Goal: Task Accomplishment & Management: Use online tool/utility

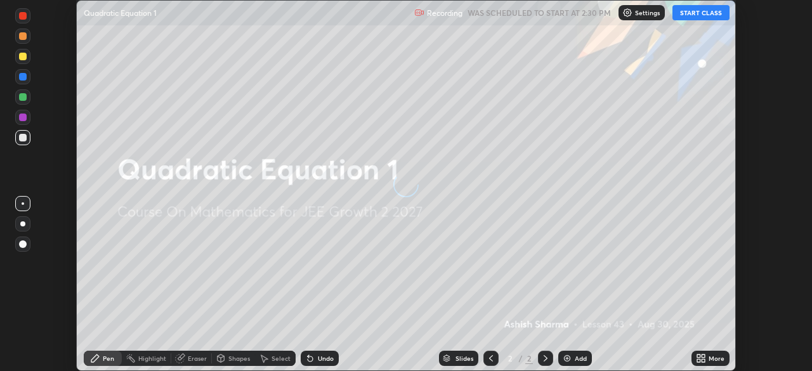
scroll to position [371, 812]
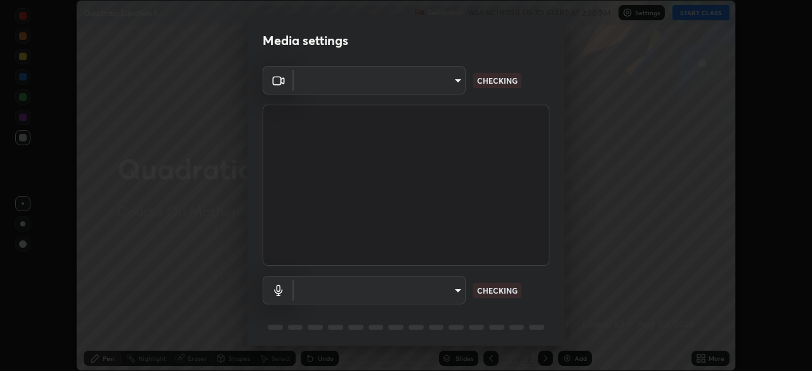
type input "b01729d45edbc9c0263969ae5aeda06708fa428b9a77102190d554404ede5bbd"
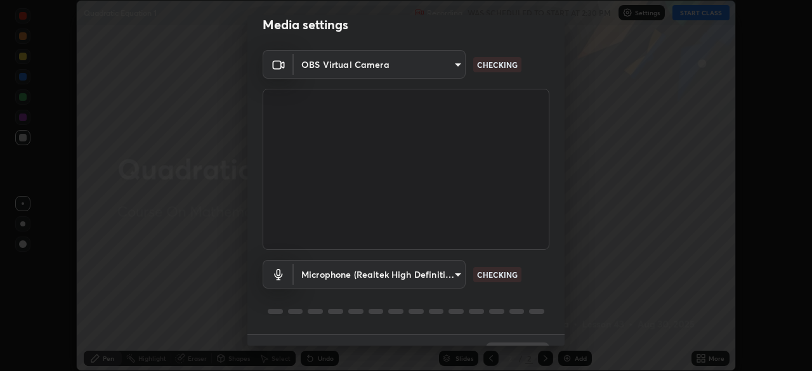
click at [452, 276] on body "Erase all Quadratic Equation 1 Recording WAS SCHEDULED TO START AT 2:30 PM Sett…" at bounding box center [406, 185] width 812 height 371
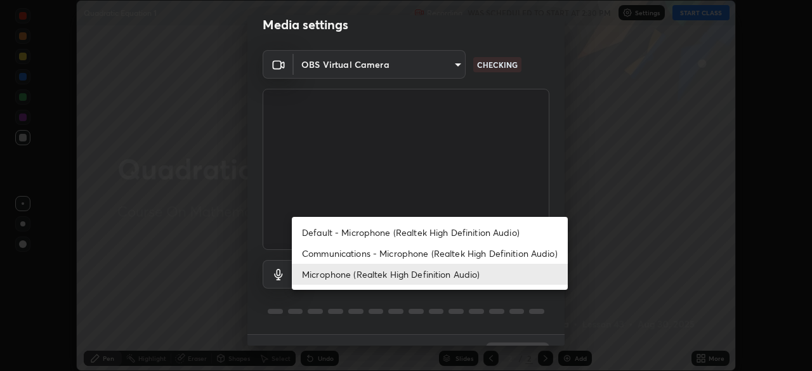
click at [450, 250] on li "Communications - Microphone (Realtek High Definition Audio)" at bounding box center [430, 253] width 276 height 21
type input "communications"
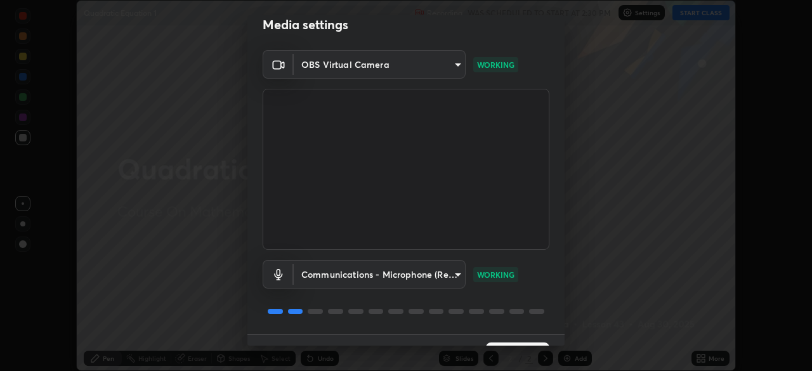
scroll to position [45, 0]
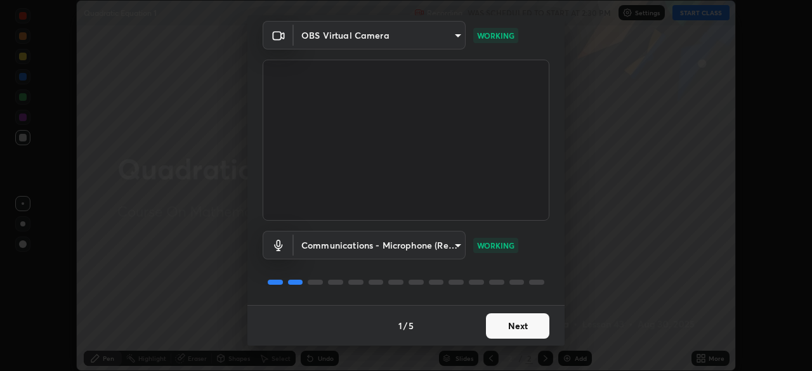
click at [521, 327] on button "Next" at bounding box center [517, 325] width 63 height 25
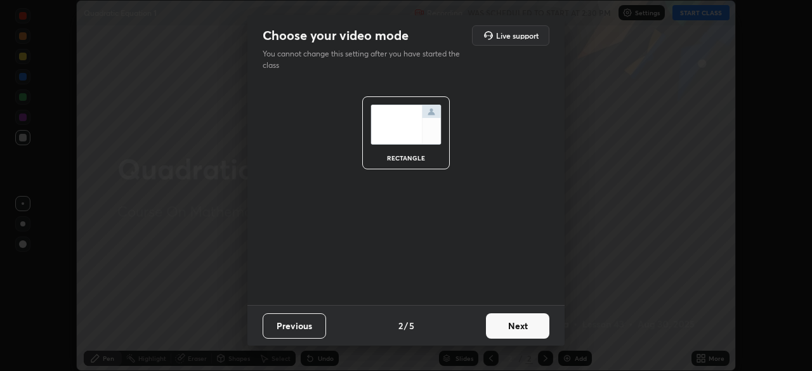
click at [519, 327] on button "Next" at bounding box center [517, 325] width 63 height 25
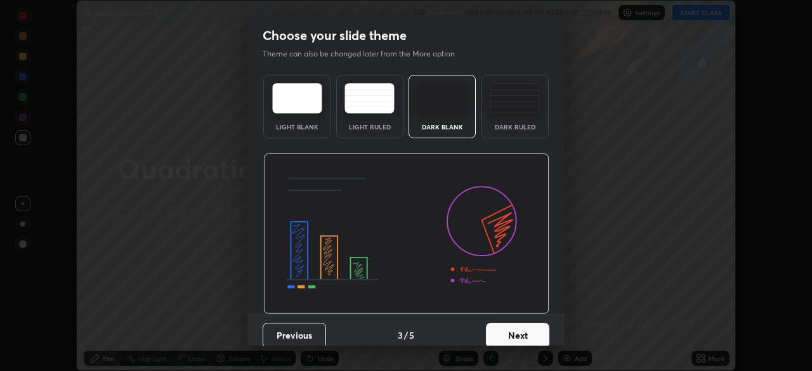
click at [517, 332] on button "Next" at bounding box center [517, 335] width 63 height 25
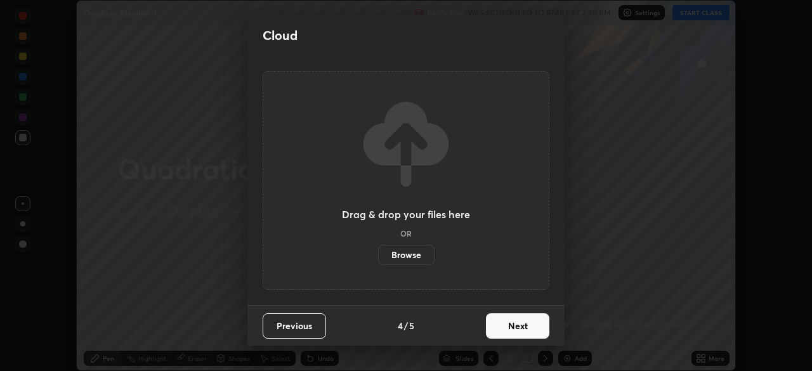
click at [517, 330] on button "Next" at bounding box center [517, 325] width 63 height 25
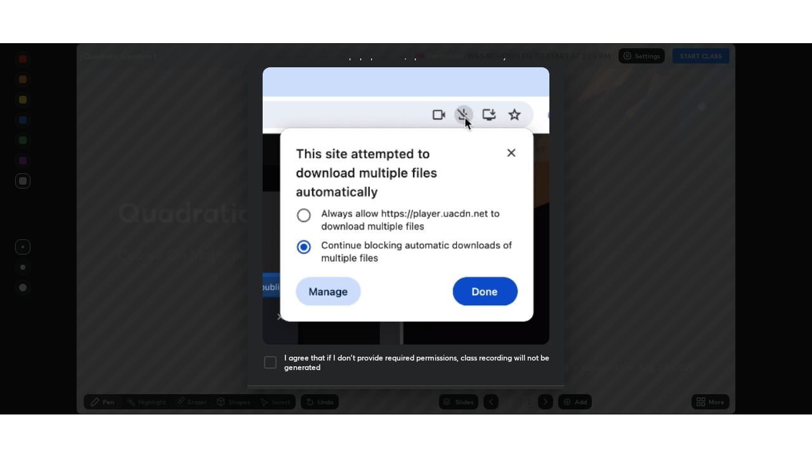
scroll to position [304, 0]
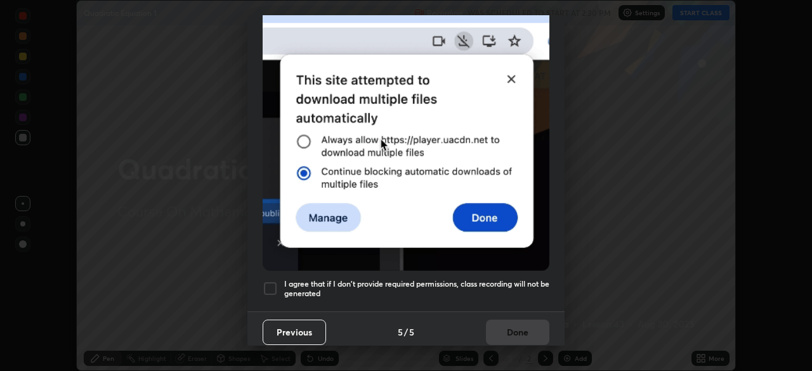
click at [270, 281] on div at bounding box center [270, 288] width 15 height 15
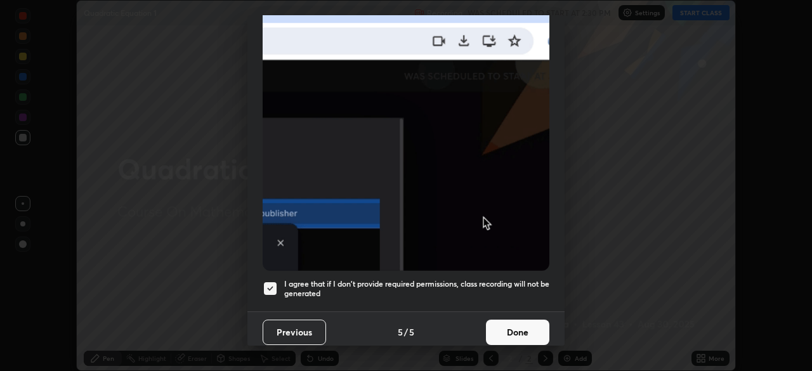
click at [526, 323] on button "Done" at bounding box center [517, 332] width 63 height 25
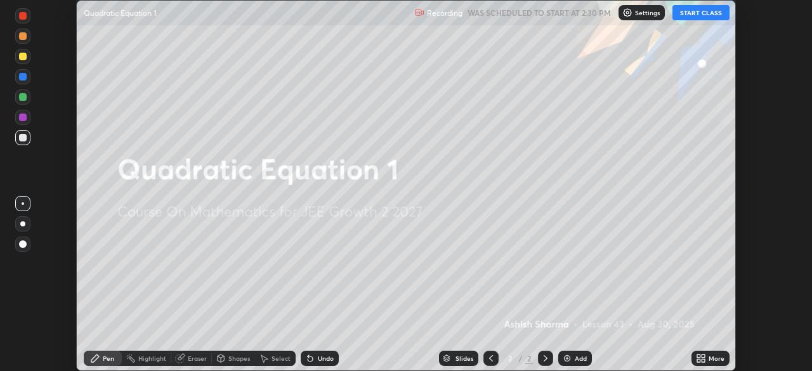
click at [708, 14] on button "START CLASS" at bounding box center [700, 12] width 57 height 15
click at [713, 358] on div "More" at bounding box center [716, 358] width 16 height 6
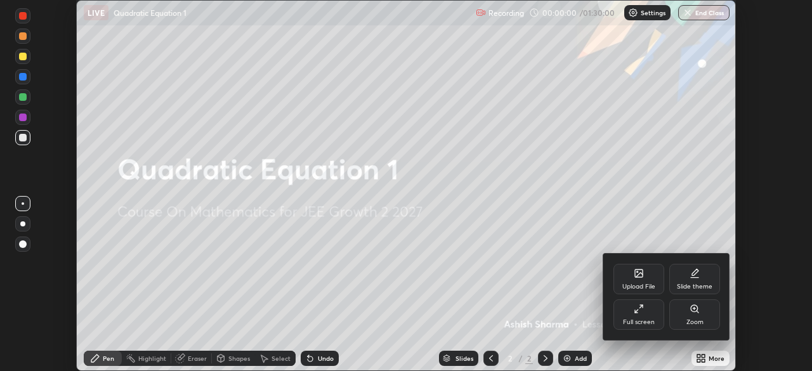
click at [653, 306] on div "Full screen" at bounding box center [638, 314] width 51 height 30
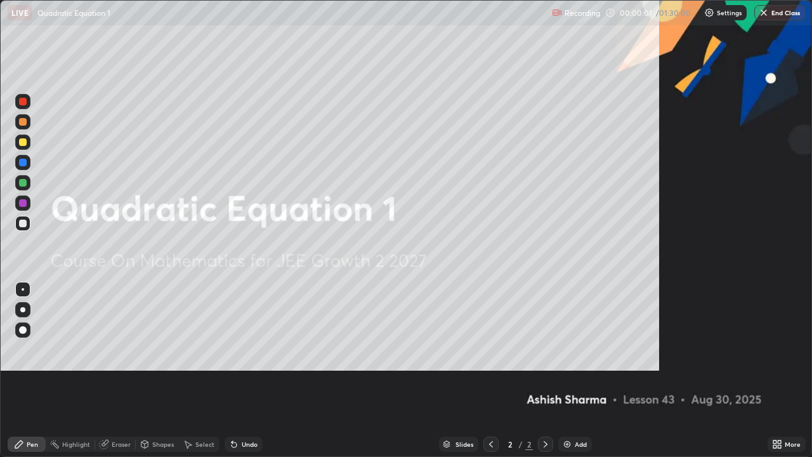
scroll to position [457, 812]
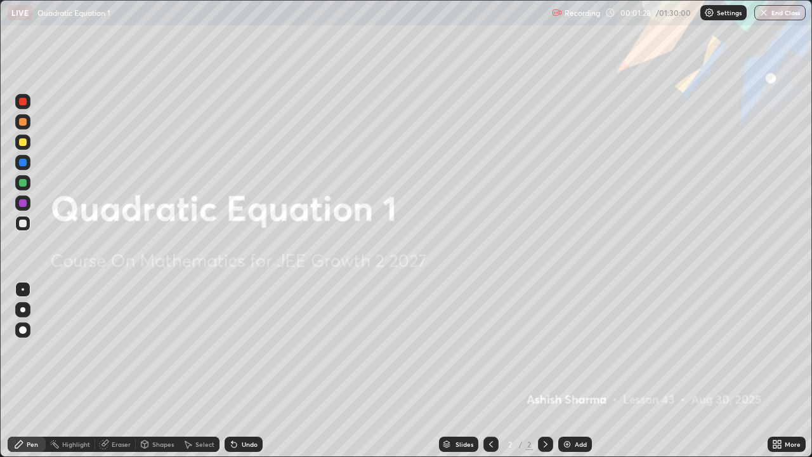
click at [575, 370] on div "Add" at bounding box center [581, 444] width 12 height 6
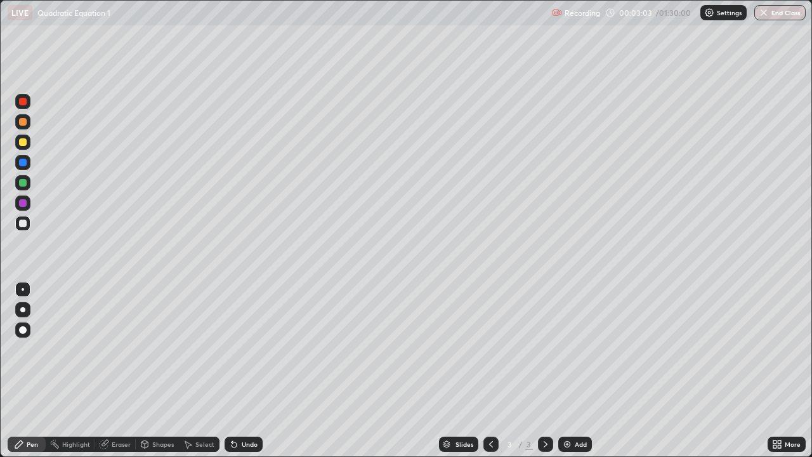
click at [249, 370] on div "Undo" at bounding box center [250, 444] width 16 height 6
click at [122, 370] on div "Eraser" at bounding box center [115, 443] width 41 height 15
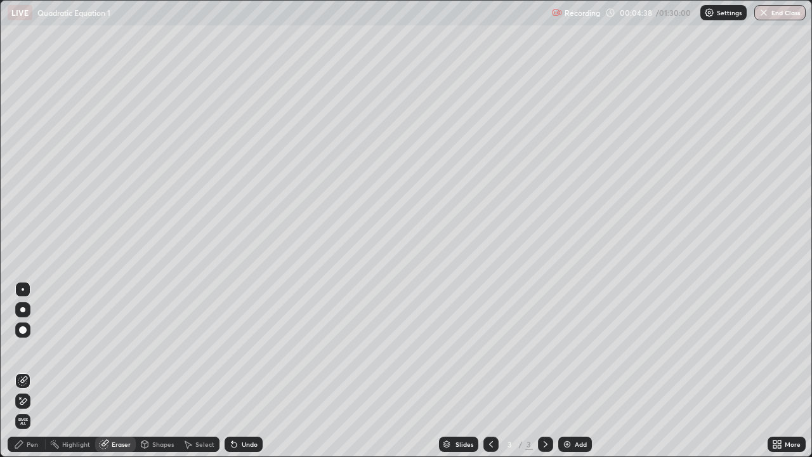
click at [31, 370] on div "Pen" at bounding box center [32, 444] width 11 height 6
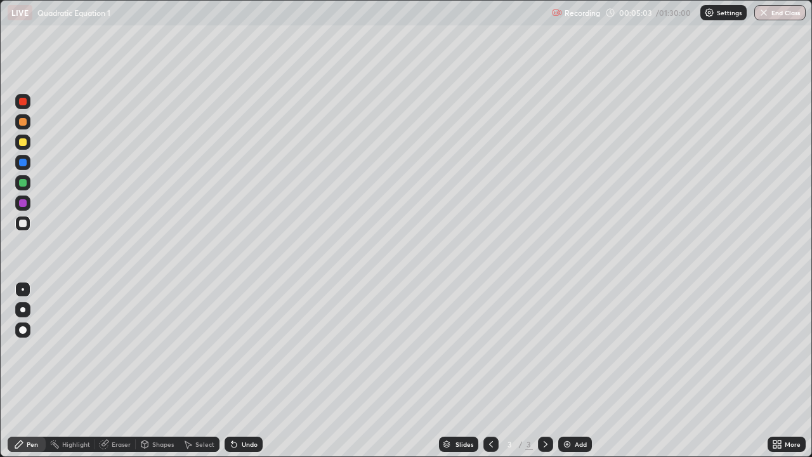
click at [250, 370] on div "Undo" at bounding box center [243, 443] width 38 height 15
click at [256, 370] on div "Undo" at bounding box center [243, 443] width 38 height 15
click at [242, 370] on div "Undo" at bounding box center [250, 444] width 16 height 6
click at [244, 370] on div "Undo" at bounding box center [250, 444] width 16 height 6
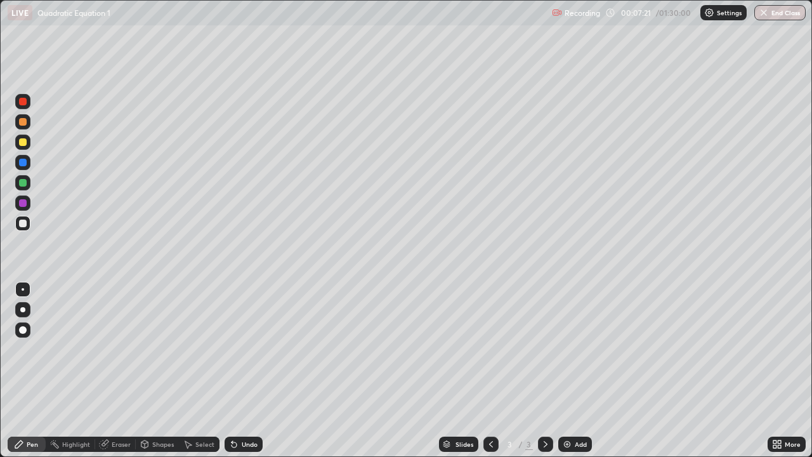
click at [579, 370] on div "Add" at bounding box center [581, 444] width 12 height 6
click at [242, 370] on div "Undo" at bounding box center [250, 444] width 16 height 6
click at [245, 370] on div "Undo" at bounding box center [250, 444] width 16 height 6
click at [247, 370] on div "Undo" at bounding box center [250, 444] width 16 height 6
click at [245, 370] on div "Undo" at bounding box center [250, 444] width 16 height 6
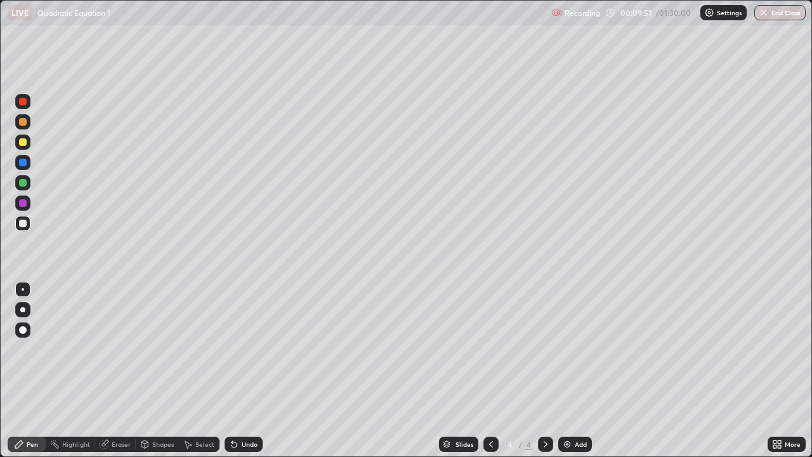
click at [246, 370] on div "Undo" at bounding box center [250, 444] width 16 height 6
click at [247, 370] on div "Undo" at bounding box center [250, 444] width 16 height 6
click at [578, 370] on div "Add" at bounding box center [581, 444] width 12 height 6
click at [245, 370] on div "Undo" at bounding box center [243, 443] width 38 height 15
click at [22, 183] on div at bounding box center [23, 183] width 8 height 8
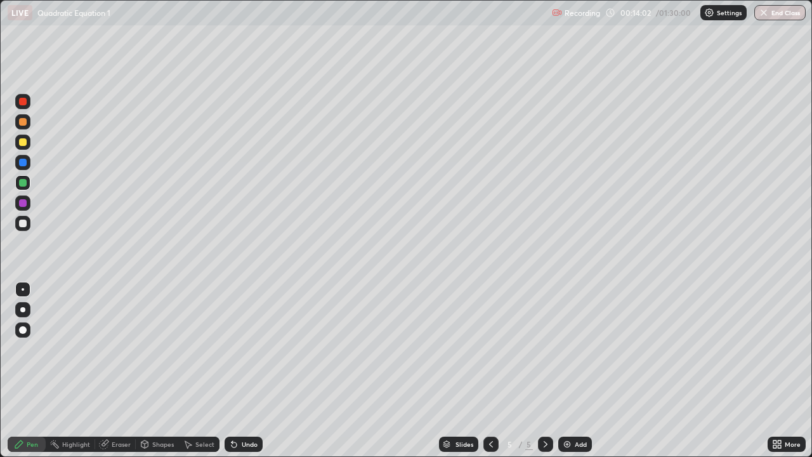
click at [247, 370] on div "Undo" at bounding box center [250, 444] width 16 height 6
click at [24, 223] on div at bounding box center [23, 223] width 8 height 8
click at [573, 370] on div "Add" at bounding box center [575, 443] width 34 height 15
click at [248, 370] on div "Undo" at bounding box center [250, 444] width 16 height 6
click at [235, 370] on icon at bounding box center [233, 444] width 5 height 5
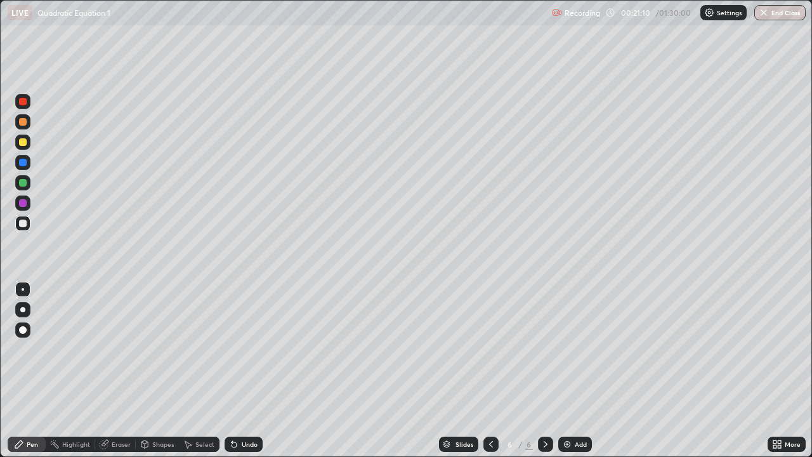
click at [493, 370] on icon at bounding box center [491, 444] width 10 height 10
click at [543, 370] on icon at bounding box center [545, 444] width 10 height 10
click at [544, 370] on icon at bounding box center [545, 444] width 4 height 6
click at [543, 370] on icon at bounding box center [545, 444] width 10 height 10
click at [580, 370] on div "Add" at bounding box center [581, 444] width 12 height 6
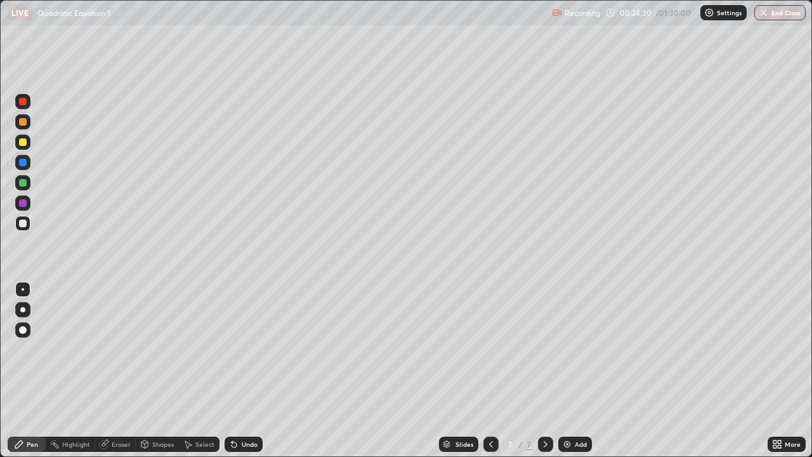
click at [246, 370] on div "Undo" at bounding box center [250, 444] width 16 height 6
click at [250, 370] on div "Undo" at bounding box center [250, 444] width 16 height 6
click at [23, 142] on div at bounding box center [23, 142] width 8 height 8
click at [245, 370] on div "Undo" at bounding box center [250, 444] width 16 height 6
click at [249, 370] on div "Undo" at bounding box center [250, 444] width 16 height 6
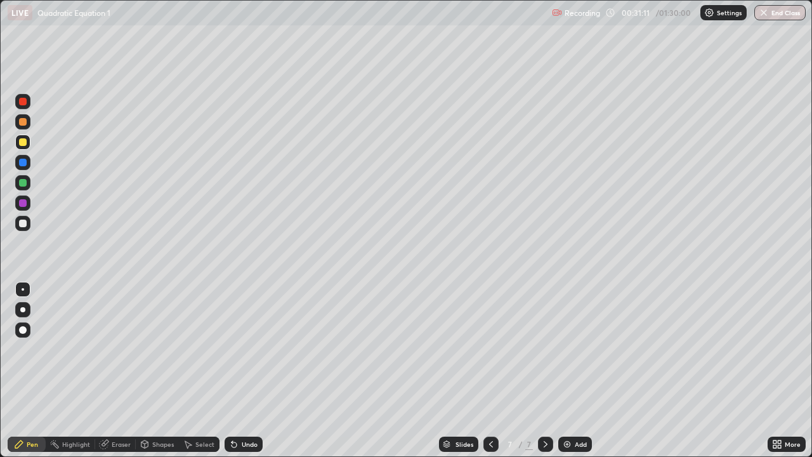
click at [576, 370] on div "Add" at bounding box center [581, 444] width 12 height 6
click at [249, 370] on div "Undo" at bounding box center [250, 444] width 16 height 6
click at [242, 370] on div "Undo" at bounding box center [243, 443] width 38 height 15
click at [237, 370] on div "Undo" at bounding box center [243, 443] width 38 height 15
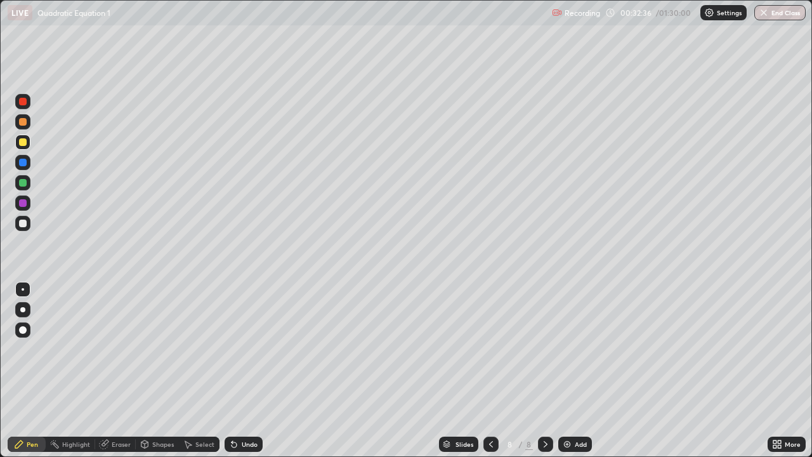
click at [247, 370] on div "Undo" at bounding box center [250, 444] width 16 height 6
click at [245, 370] on div "Undo" at bounding box center [243, 443] width 38 height 15
click at [247, 370] on div "Undo" at bounding box center [250, 444] width 16 height 6
click at [244, 370] on div "Undo" at bounding box center [250, 444] width 16 height 6
click at [238, 370] on div "Undo" at bounding box center [243, 443] width 38 height 15
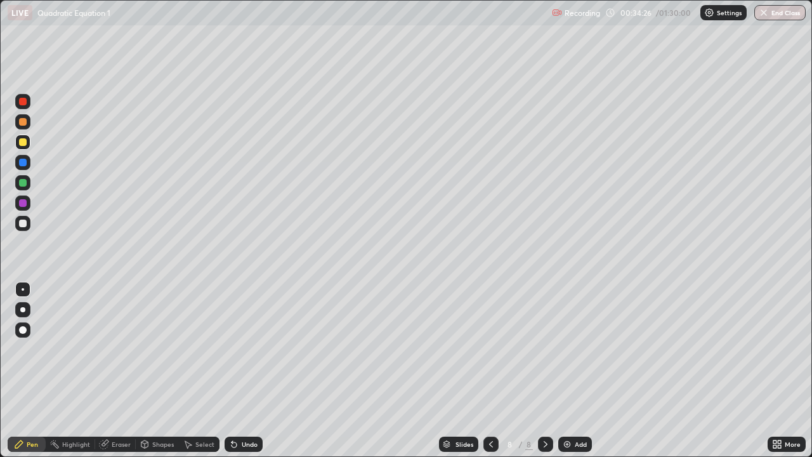
click at [245, 370] on div "Undo" at bounding box center [250, 444] width 16 height 6
click at [244, 370] on div "Undo" at bounding box center [250, 444] width 16 height 6
click at [243, 370] on div "Undo" at bounding box center [250, 444] width 16 height 6
click at [21, 182] on div at bounding box center [23, 183] width 8 height 8
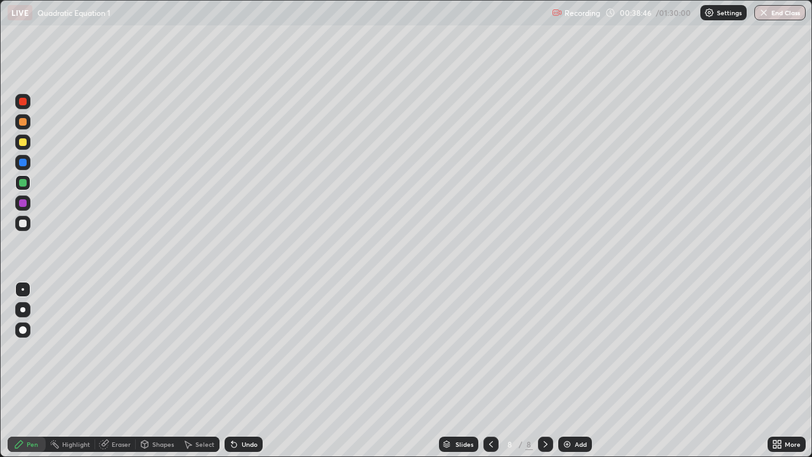
click at [576, 370] on div "Add" at bounding box center [581, 444] width 12 height 6
click at [579, 370] on div "Add" at bounding box center [581, 444] width 12 height 6
click at [488, 370] on icon at bounding box center [490, 444] width 10 height 10
click at [489, 370] on icon at bounding box center [490, 444] width 10 height 10
click at [544, 370] on icon at bounding box center [545, 444] width 10 height 10
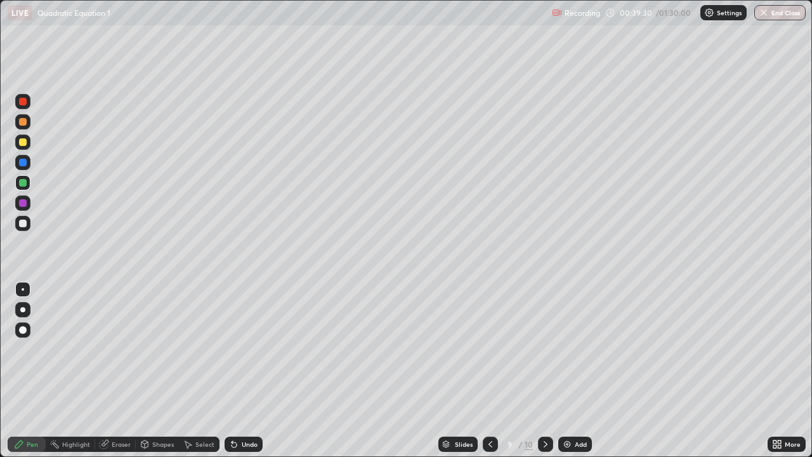
click at [245, 370] on div "Undo" at bounding box center [250, 444] width 16 height 6
click at [21, 224] on div at bounding box center [23, 223] width 8 height 8
click at [488, 370] on icon at bounding box center [490, 444] width 10 height 10
click at [545, 370] on icon at bounding box center [545, 444] width 10 height 10
click at [247, 370] on div "Undo" at bounding box center [250, 444] width 16 height 6
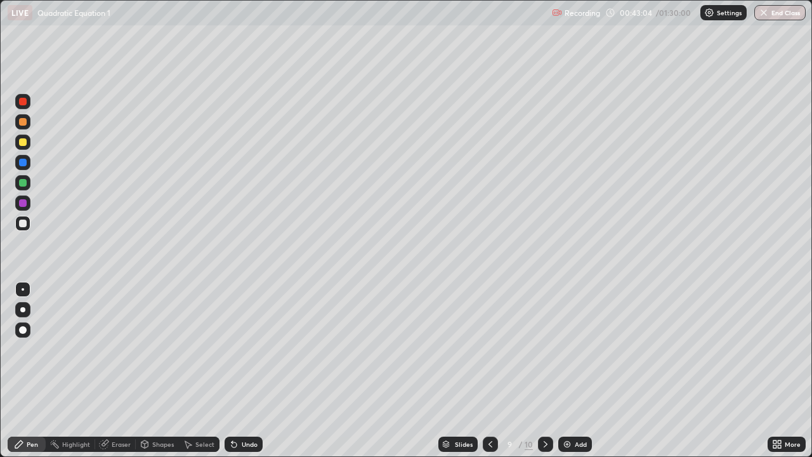
click at [244, 370] on div "Undo" at bounding box center [250, 444] width 16 height 6
click at [243, 370] on div "Undo" at bounding box center [250, 444] width 16 height 6
click at [545, 370] on icon at bounding box center [545, 444] width 10 height 10
click at [240, 370] on div "Undo" at bounding box center [243, 443] width 38 height 15
click at [238, 370] on div "Undo" at bounding box center [240, 443] width 43 height 25
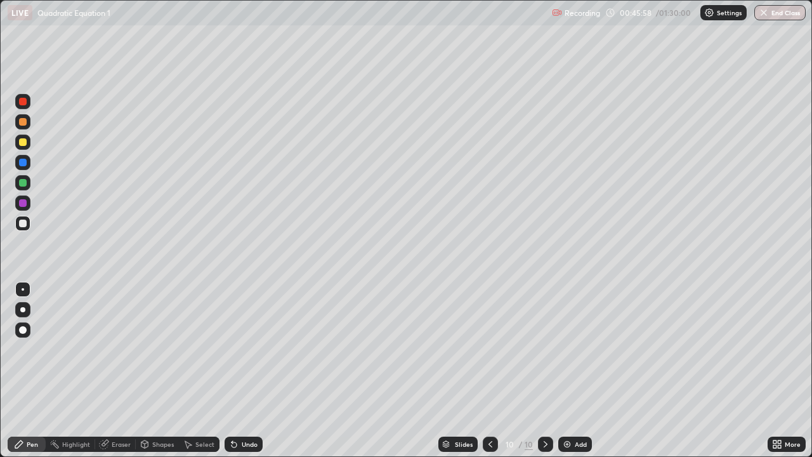
click at [238, 370] on div "Undo" at bounding box center [240, 443] width 43 height 25
click at [238, 370] on div "Undo" at bounding box center [243, 443] width 38 height 15
click at [240, 370] on div "Undo" at bounding box center [243, 443] width 38 height 15
click at [242, 370] on div "Undo" at bounding box center [250, 444] width 16 height 6
click at [244, 370] on div "Undo" at bounding box center [250, 444] width 16 height 6
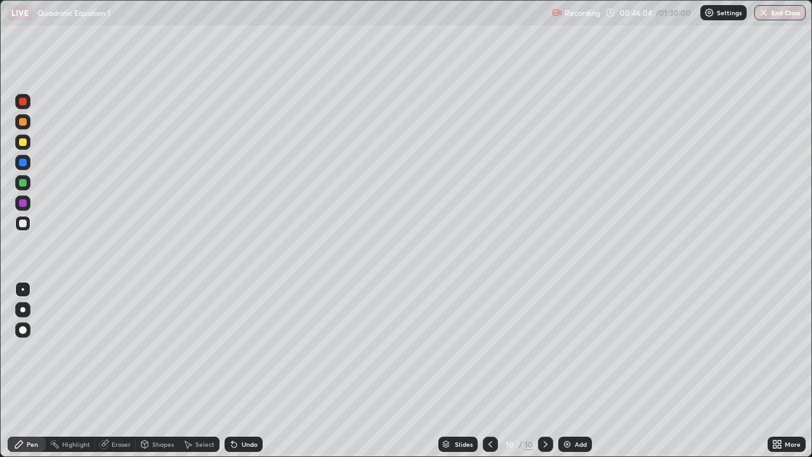
click at [247, 370] on div "Undo" at bounding box center [243, 443] width 38 height 15
click at [249, 370] on div "Undo" at bounding box center [240, 443] width 43 height 25
click at [22, 179] on div at bounding box center [23, 183] width 8 height 8
click at [248, 370] on div "Undo" at bounding box center [250, 444] width 16 height 6
click at [244, 370] on div "Undo" at bounding box center [250, 444] width 16 height 6
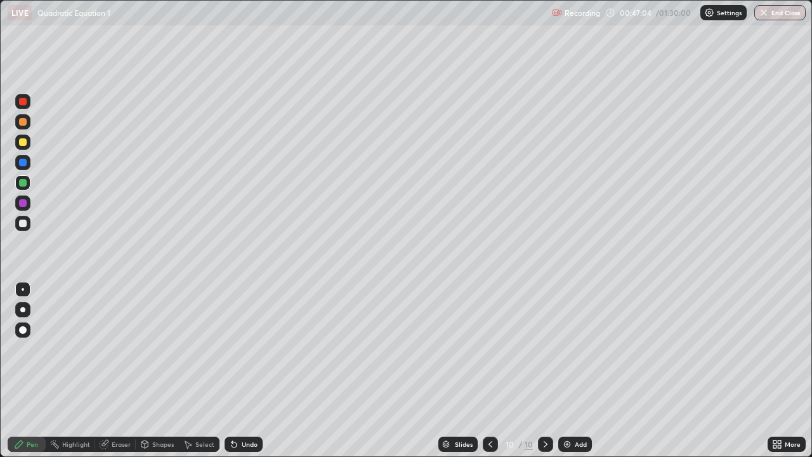
click at [245, 370] on div "Undo" at bounding box center [250, 444] width 16 height 6
click at [21, 222] on div at bounding box center [23, 223] width 8 height 8
click at [576, 370] on div "Add" at bounding box center [581, 444] width 12 height 6
click at [245, 370] on div "Undo" at bounding box center [250, 444] width 16 height 6
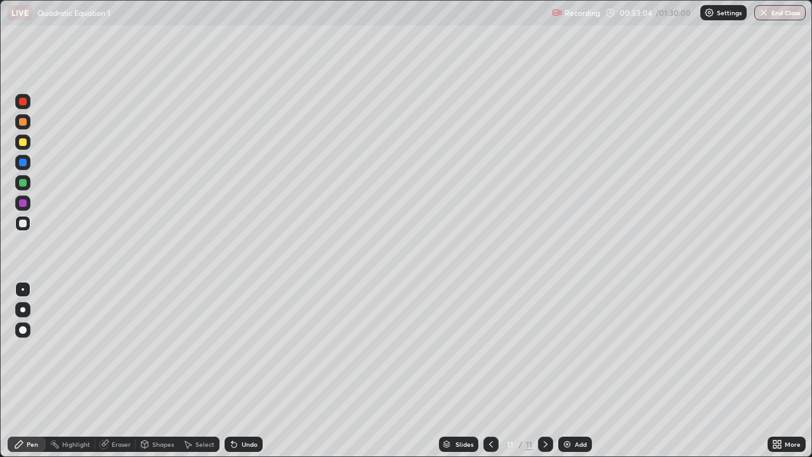
click at [247, 370] on div "Undo" at bounding box center [250, 444] width 16 height 6
click at [244, 370] on div "Undo" at bounding box center [250, 444] width 16 height 6
click at [245, 370] on div "Undo" at bounding box center [250, 444] width 16 height 6
click at [249, 370] on div "Undo" at bounding box center [250, 444] width 16 height 6
click at [245, 370] on div "Undo" at bounding box center [250, 444] width 16 height 6
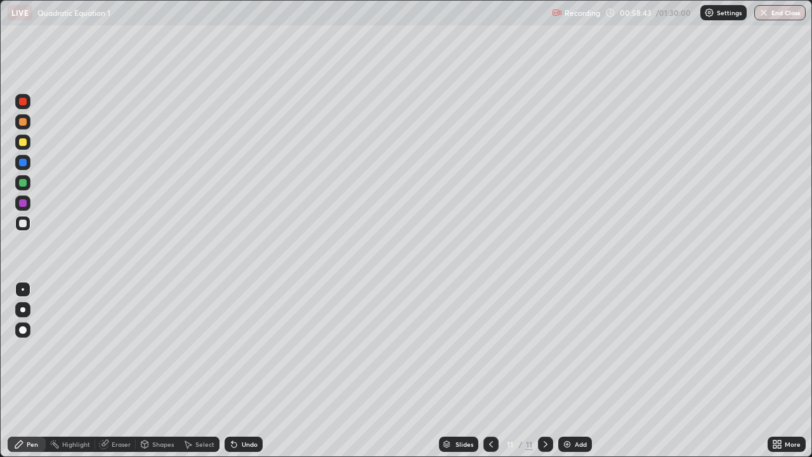
click at [580, 370] on div "Add" at bounding box center [581, 444] width 12 height 6
click at [24, 223] on div at bounding box center [23, 223] width 8 height 8
click at [575, 370] on div "Add" at bounding box center [581, 444] width 12 height 6
click at [248, 370] on div "Undo" at bounding box center [250, 444] width 16 height 6
click at [244, 370] on div "Undo" at bounding box center [250, 444] width 16 height 6
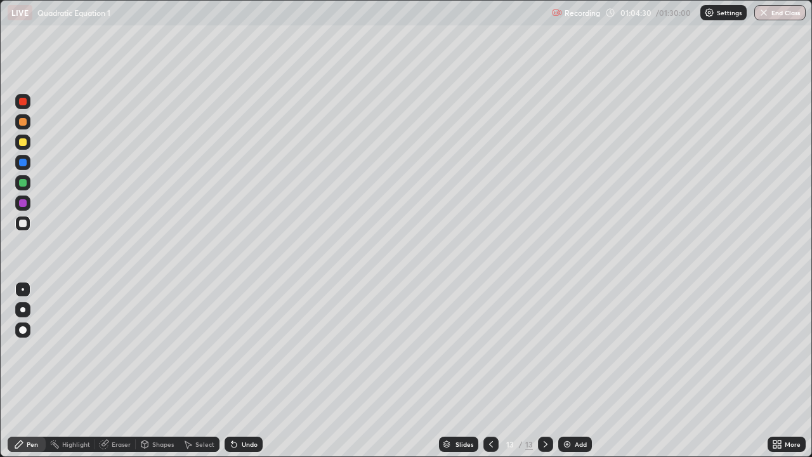
click at [572, 370] on div "Add" at bounding box center [575, 443] width 34 height 15
click at [247, 370] on div "Undo" at bounding box center [250, 444] width 16 height 6
click at [245, 370] on div "Undo" at bounding box center [250, 444] width 16 height 6
click at [246, 370] on div "Undo" at bounding box center [250, 444] width 16 height 6
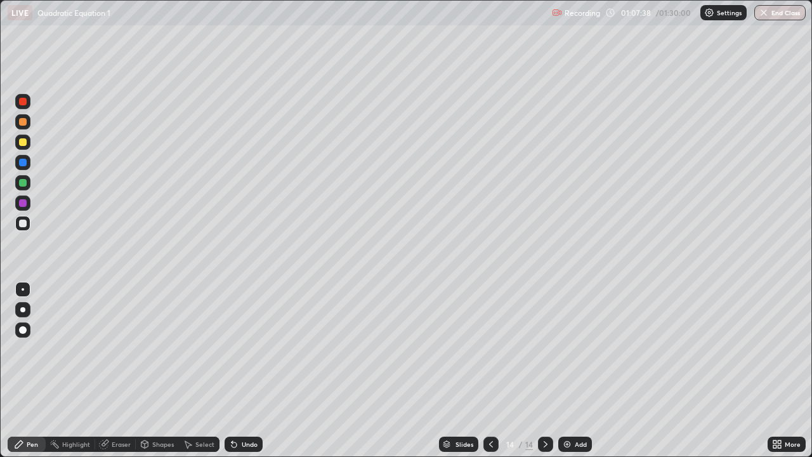
click at [244, 370] on div "Undo" at bounding box center [250, 444] width 16 height 6
click at [247, 370] on div "Undo" at bounding box center [250, 444] width 16 height 6
click at [242, 370] on div "Undo" at bounding box center [250, 444] width 16 height 6
click at [244, 370] on div "Undo" at bounding box center [250, 444] width 16 height 6
click at [247, 370] on div "Undo" at bounding box center [250, 444] width 16 height 6
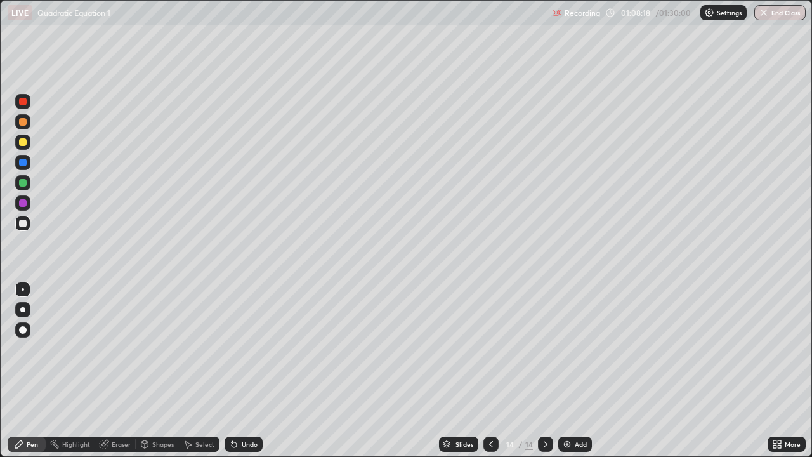
click at [249, 370] on div "Undo" at bounding box center [250, 444] width 16 height 6
click at [571, 370] on img at bounding box center [567, 444] width 10 height 10
click at [241, 370] on div "Undo" at bounding box center [243, 443] width 38 height 15
click at [242, 370] on div "Undo" at bounding box center [250, 444] width 16 height 6
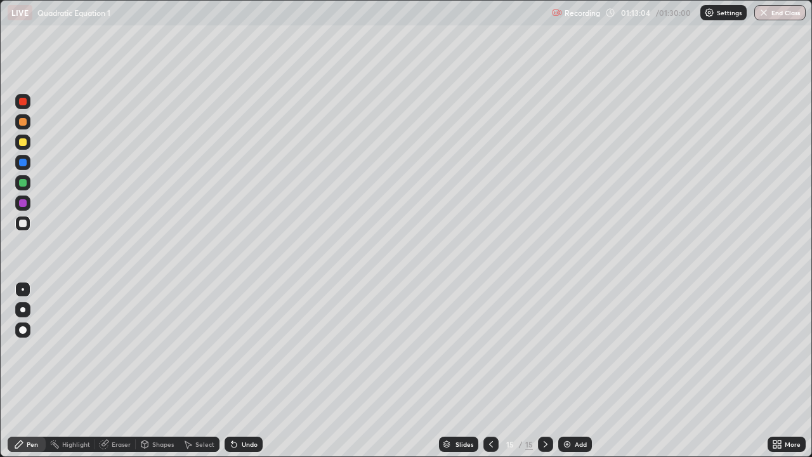
click at [247, 370] on div "Undo" at bounding box center [250, 444] width 16 height 6
click at [250, 370] on div "Undo" at bounding box center [250, 444] width 16 height 6
click at [23, 183] on div at bounding box center [23, 183] width 8 height 8
click at [242, 370] on div "Undo" at bounding box center [250, 444] width 16 height 6
click at [247, 370] on div "Undo" at bounding box center [243, 443] width 38 height 15
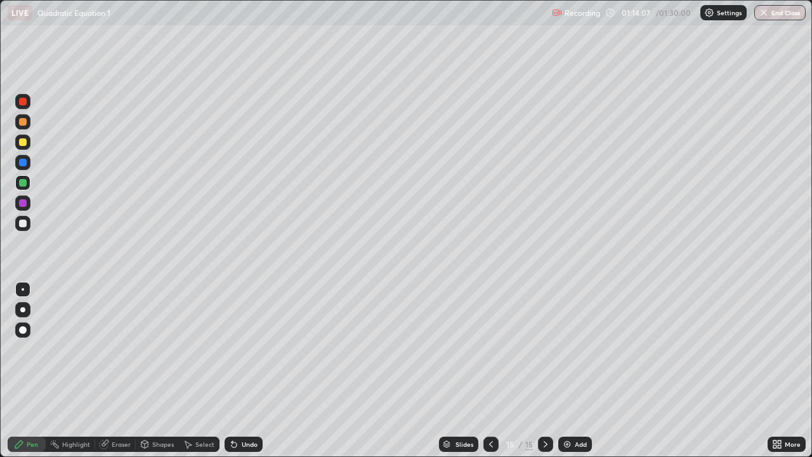
click at [245, 370] on div "Undo" at bounding box center [250, 444] width 16 height 6
click at [248, 370] on div "Undo" at bounding box center [250, 444] width 16 height 6
click at [250, 370] on div "Undo" at bounding box center [250, 444] width 16 height 6
click at [578, 370] on div "Add" at bounding box center [581, 444] width 12 height 6
click at [20, 223] on div at bounding box center [23, 223] width 8 height 8
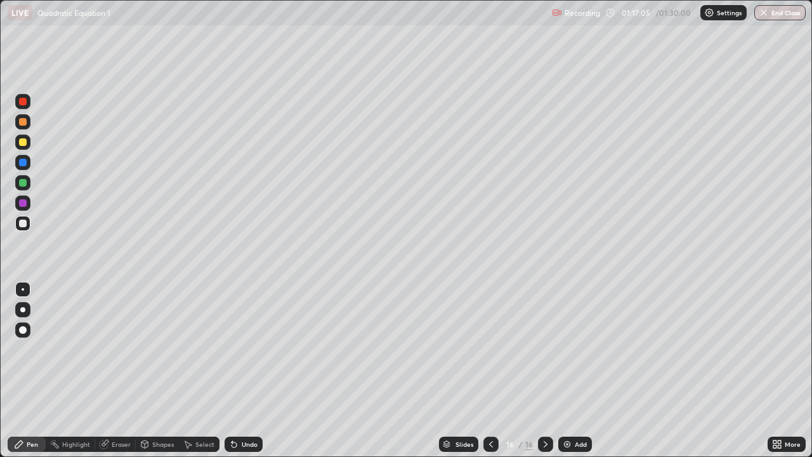
click at [245, 370] on div "Undo" at bounding box center [250, 444] width 16 height 6
click at [251, 370] on div "Undo" at bounding box center [243, 443] width 38 height 15
click at [249, 370] on div "Undo" at bounding box center [250, 444] width 16 height 6
click at [244, 370] on div "Undo" at bounding box center [250, 444] width 16 height 6
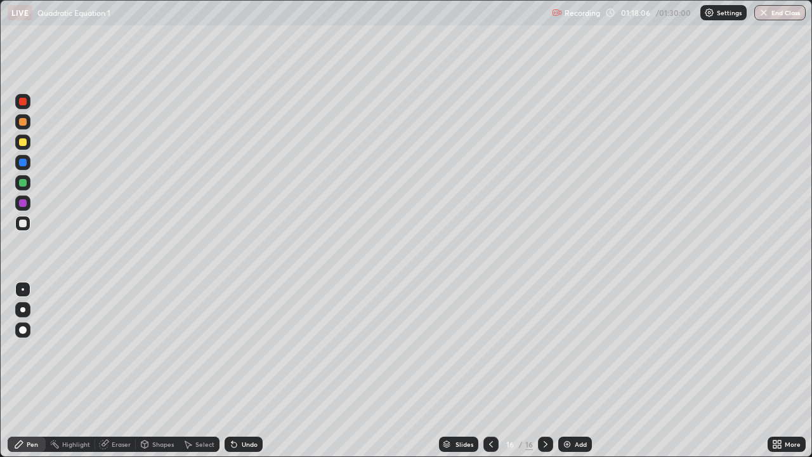
click at [246, 370] on div "Undo" at bounding box center [250, 444] width 16 height 6
click at [247, 370] on div "Undo" at bounding box center [250, 444] width 16 height 6
click at [246, 370] on div "Undo" at bounding box center [250, 444] width 16 height 6
click at [788, 18] on button "End Class" at bounding box center [779, 12] width 51 height 15
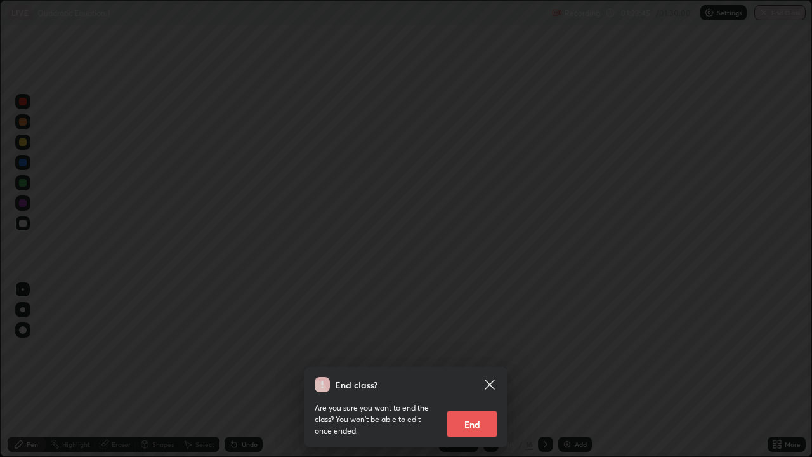
click at [477, 370] on button "End" at bounding box center [471, 423] width 51 height 25
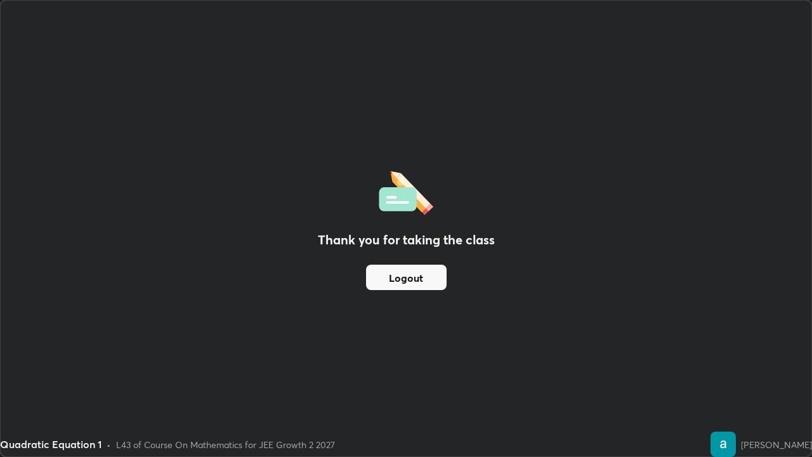
click at [415, 276] on button "Logout" at bounding box center [406, 276] width 81 height 25
click at [413, 275] on button "Logout" at bounding box center [406, 276] width 81 height 25
click at [415, 278] on button "Logout" at bounding box center [406, 276] width 81 height 25
